Goal: Information Seeking & Learning: Find specific page/section

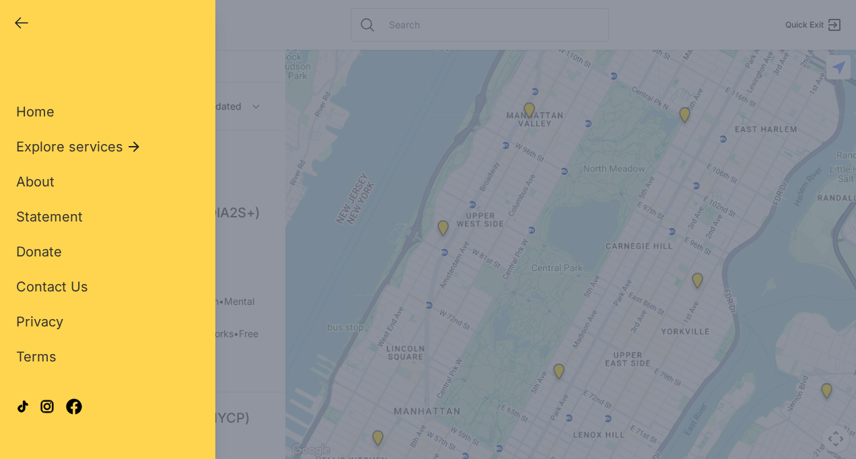
select select "recentlyUpdated"
click at [104, 139] on span "Explore services" at bounding box center [69, 146] width 107 height 19
click at [81, 248] on span "Personal Care" at bounding box center [62, 251] width 92 height 19
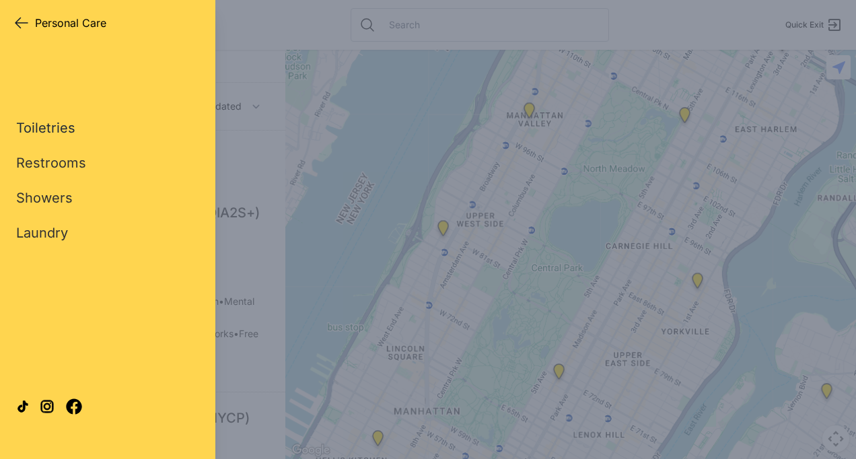
click at [44, 124] on link "Toiletries" at bounding box center [45, 128] width 59 height 19
select select "recentlyUpdated"
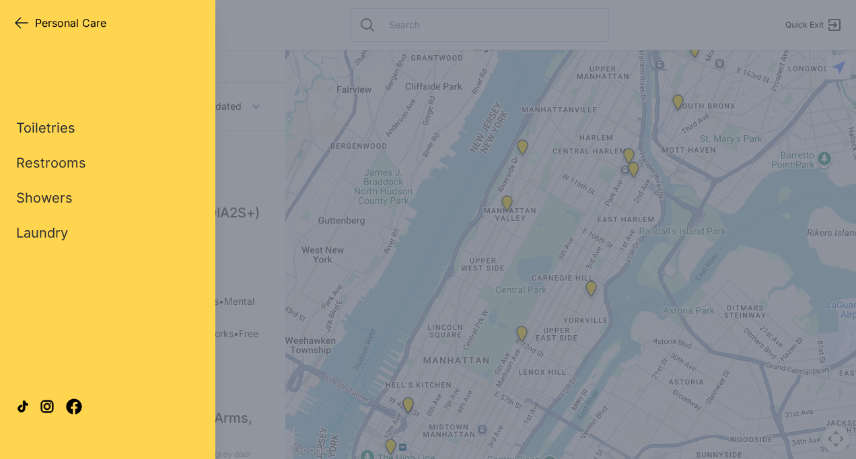
click at [41, 125] on link "Toiletries" at bounding box center [45, 128] width 59 height 19
click at [42, 121] on link "Toiletries" at bounding box center [45, 128] width 59 height 19
click at [41, 134] on link "Toiletries" at bounding box center [45, 128] width 59 height 19
click at [46, 129] on link "Toiletries" at bounding box center [45, 128] width 59 height 19
click at [34, 30] on div "Close panel Personal Care" at bounding box center [62, 22] width 98 height 19
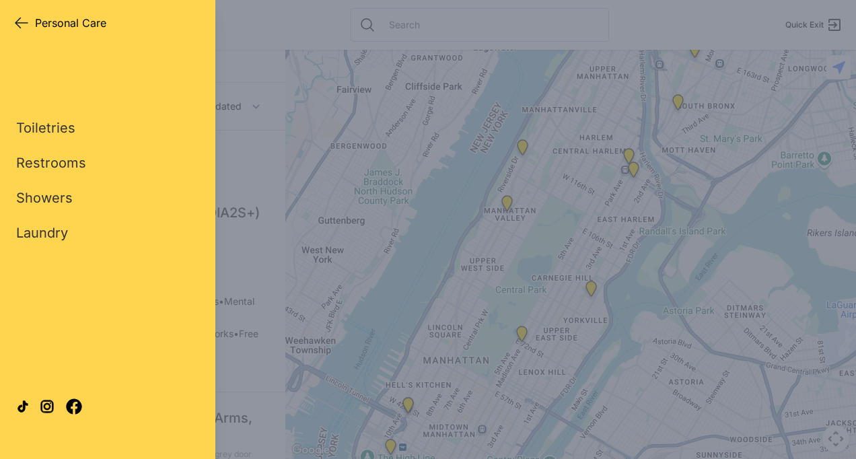
click at [30, 23] on div "Close panel Personal Care" at bounding box center [62, 22] width 98 height 19
click at [18, 23] on icon "button" at bounding box center [21, 23] width 12 height 10
